Goal: Information Seeking & Learning: Learn about a topic

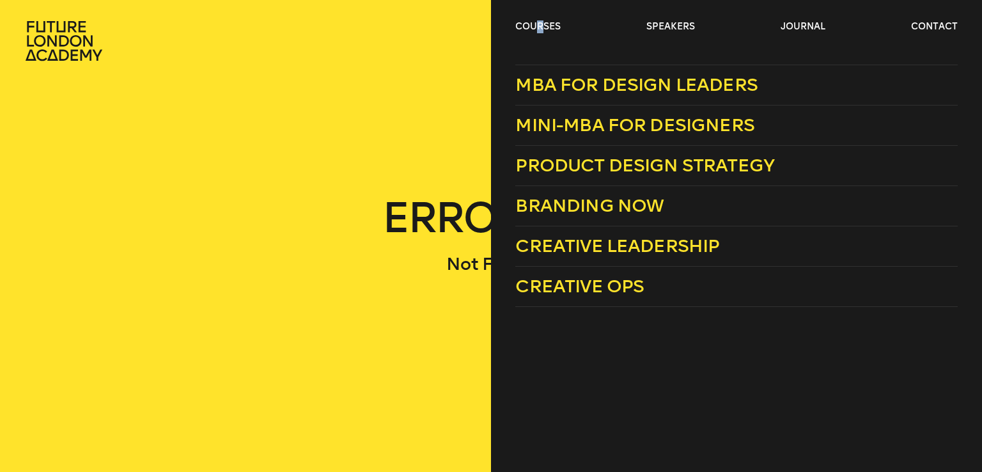
click at [540, 19] on header "courses speakers journal contact" at bounding box center [491, 30] width 982 height 61
click at [576, 207] on span "Branding Now" at bounding box center [589, 205] width 148 height 21
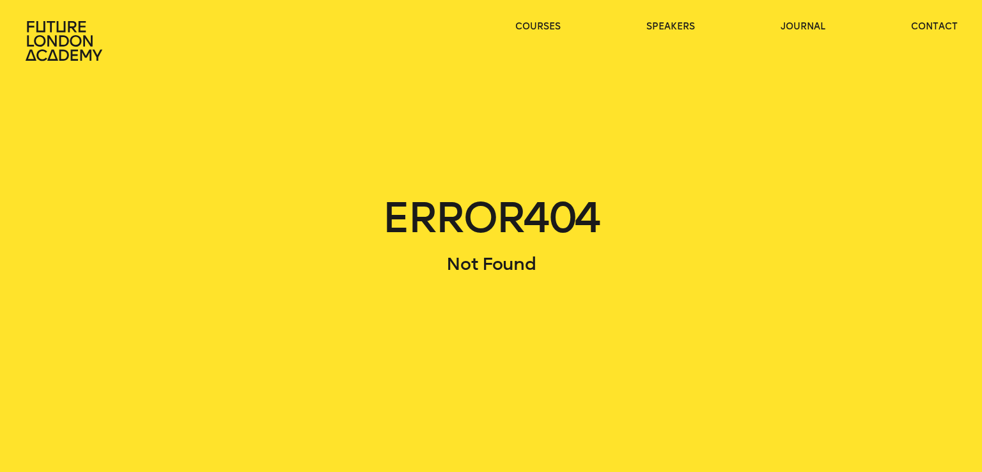
click at [526, 15] on header "courses speakers journal contact" at bounding box center [491, 30] width 982 height 61
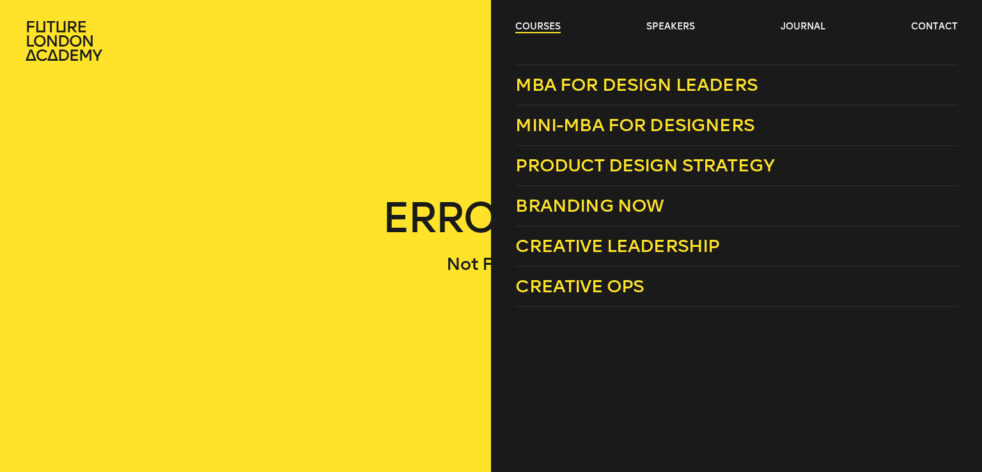
click at [535, 22] on link "courses" at bounding box center [537, 26] width 45 height 13
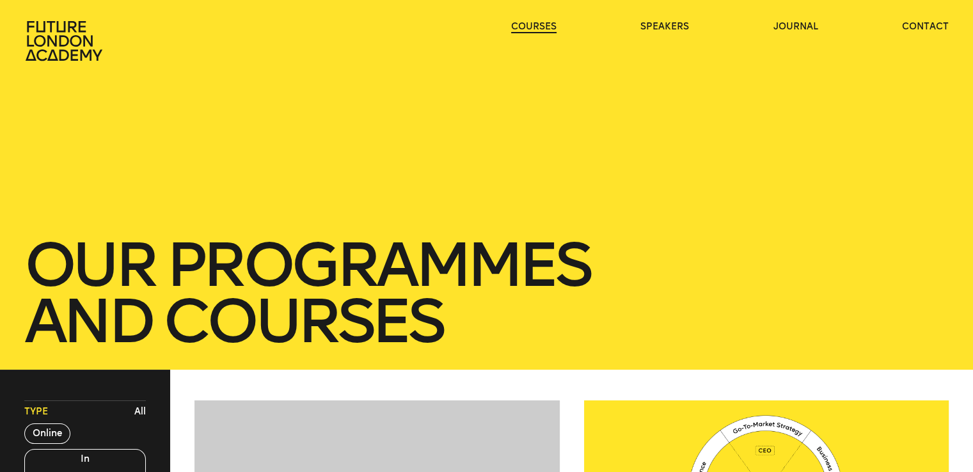
click at [546, 23] on link "courses" at bounding box center [533, 26] width 45 height 13
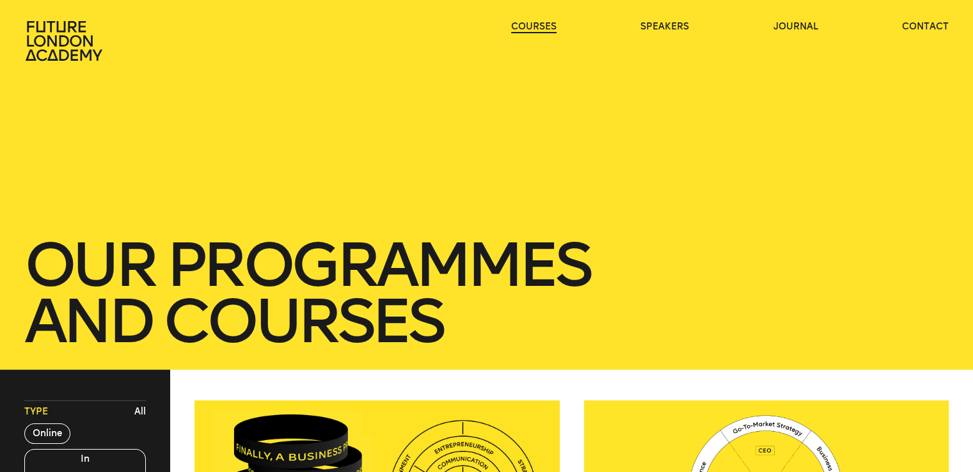
click at [546, 24] on link "courses" at bounding box center [533, 26] width 45 height 13
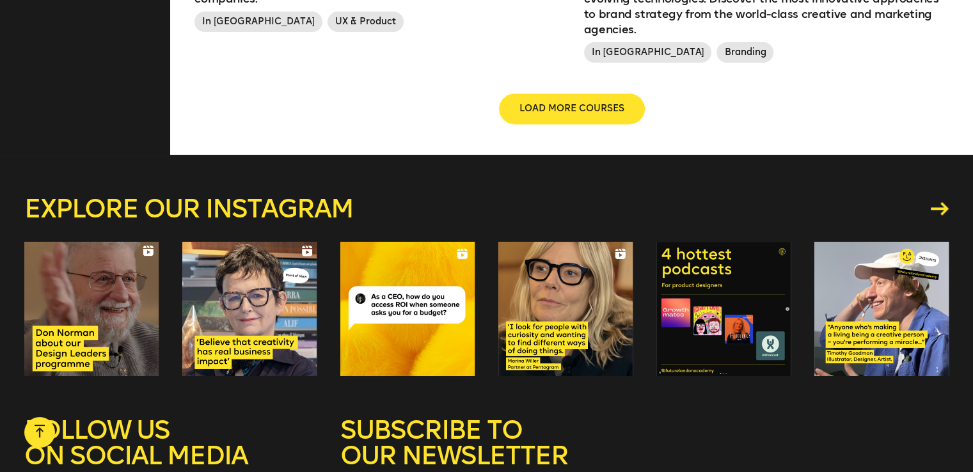
scroll to position [1620, 0]
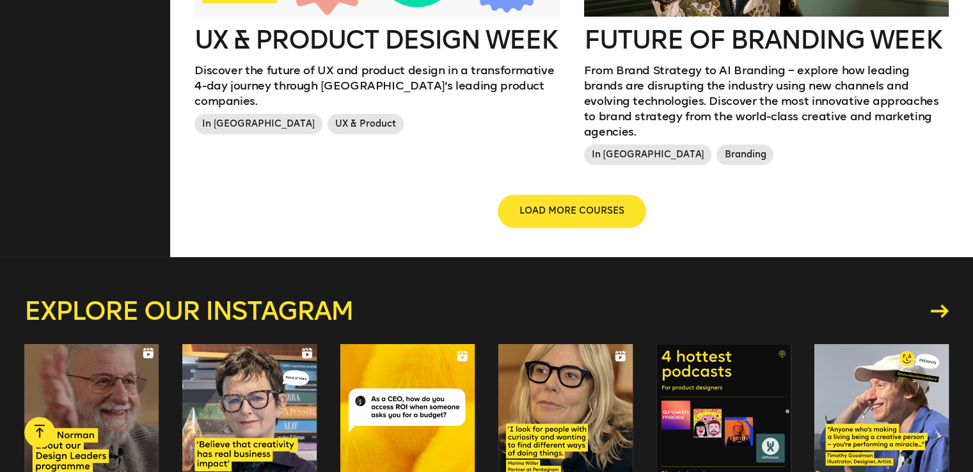
click at [557, 205] on span "LOAD MORE COURSES" at bounding box center [571, 211] width 105 height 13
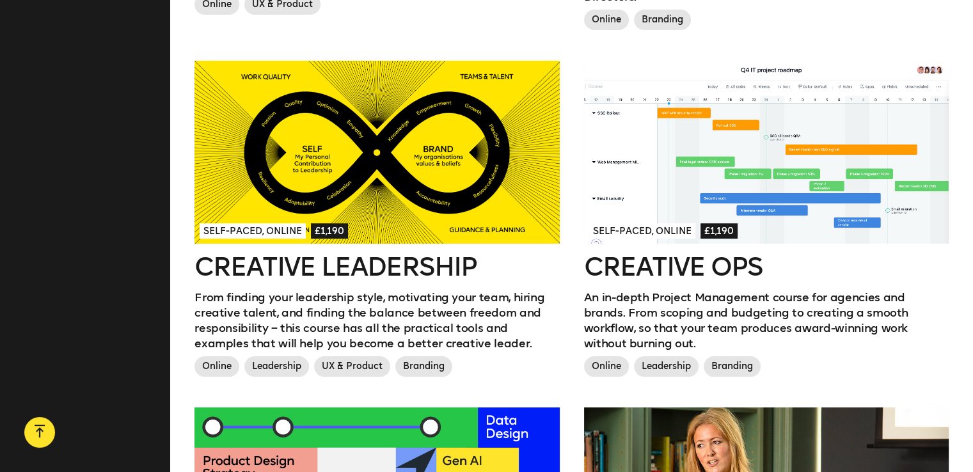
scroll to position [937, 0]
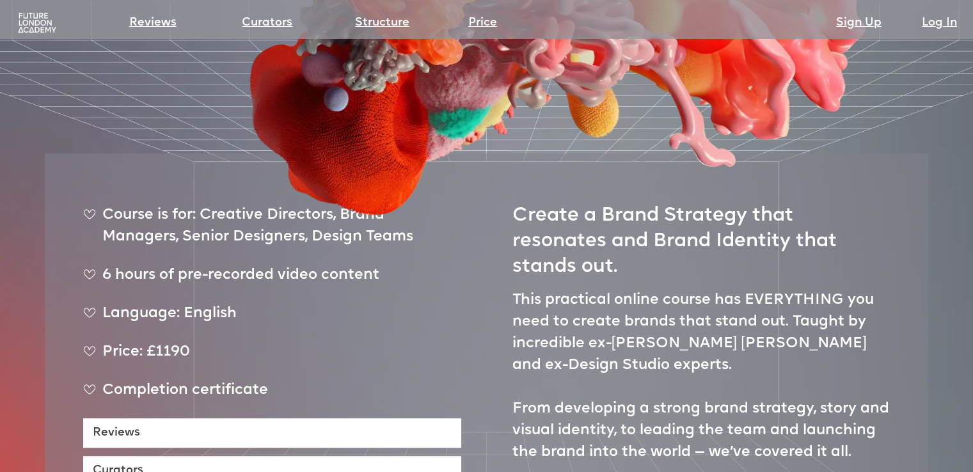
scroll to position [512, 0]
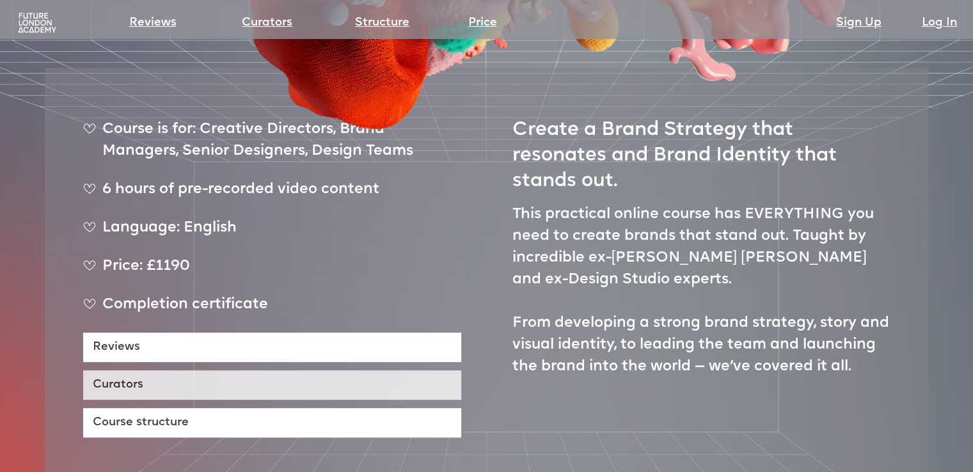
click at [231, 370] on link "Curators" at bounding box center [272, 384] width 378 height 29
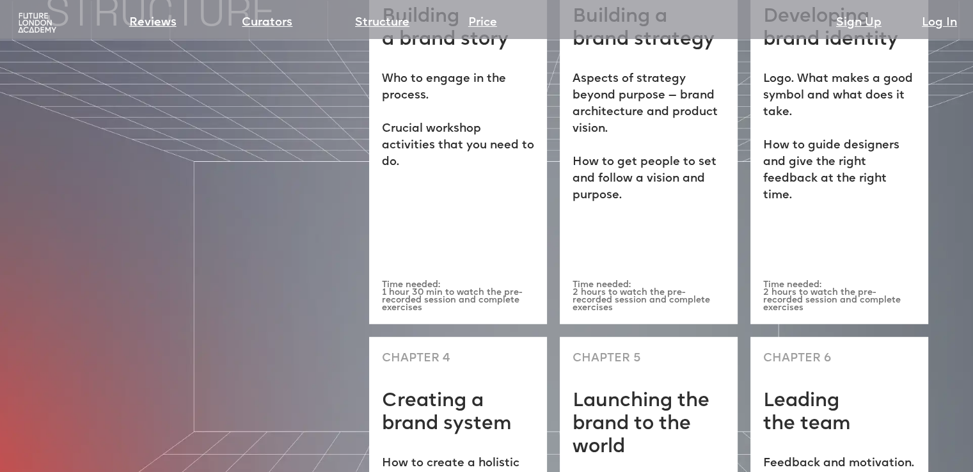
scroll to position [3226, 0]
